Goal: Navigation & Orientation: Go to known website

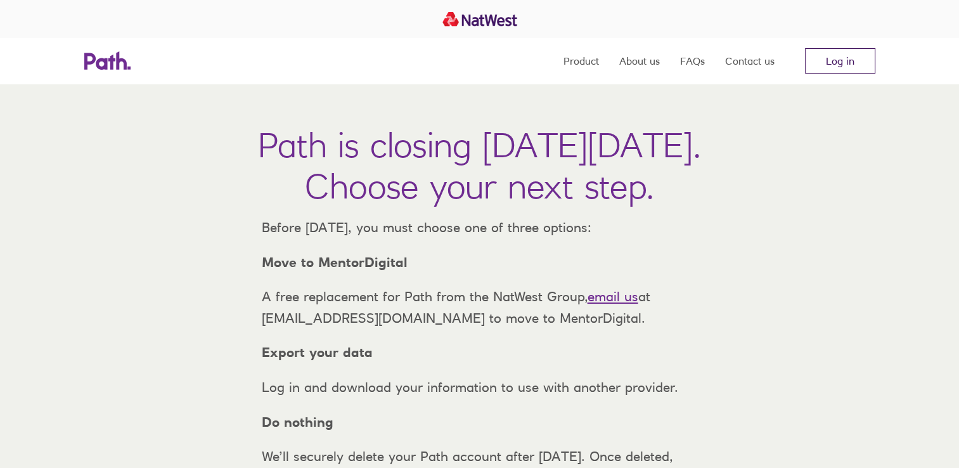
click at [842, 63] on link "Log in" at bounding box center [840, 60] width 70 height 25
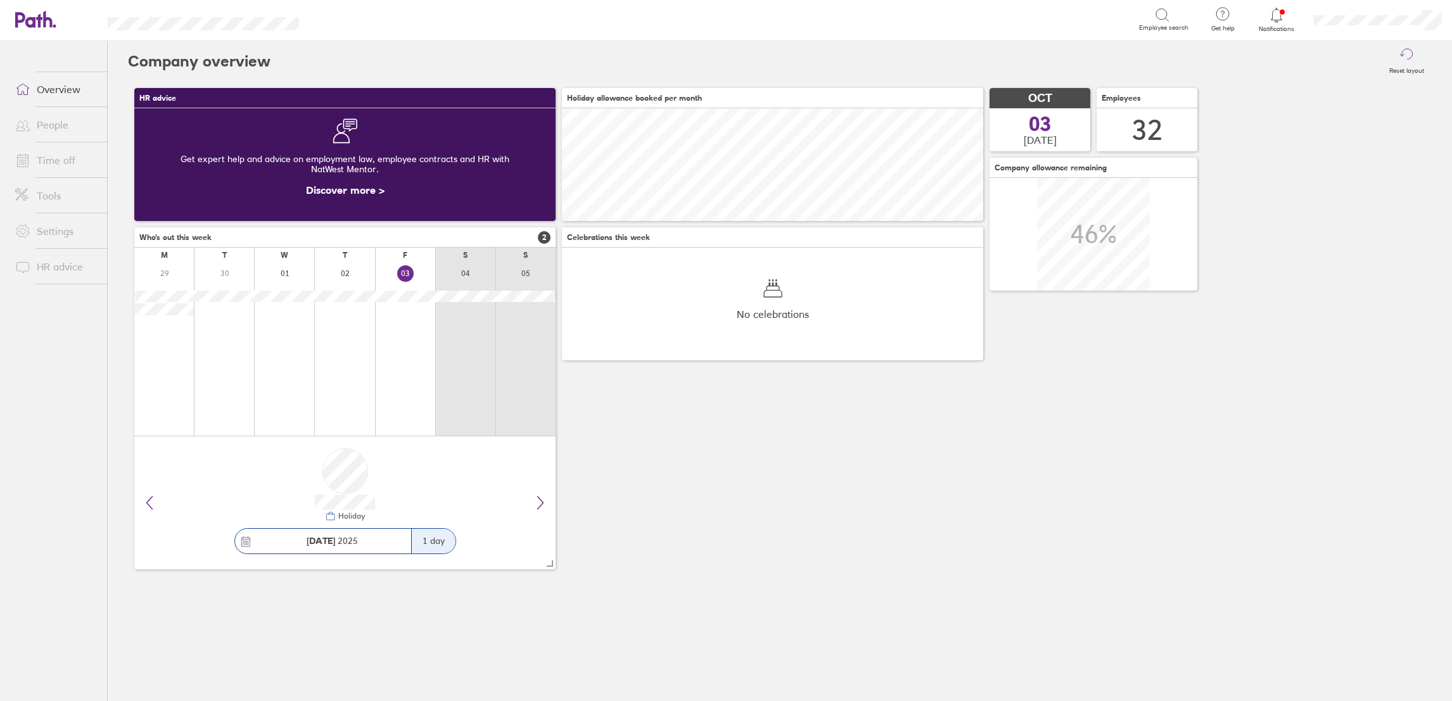
scroll to position [113, 421]
